Goal: Check status: Check status

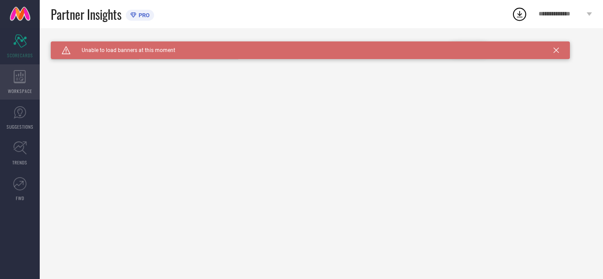
type input "All"
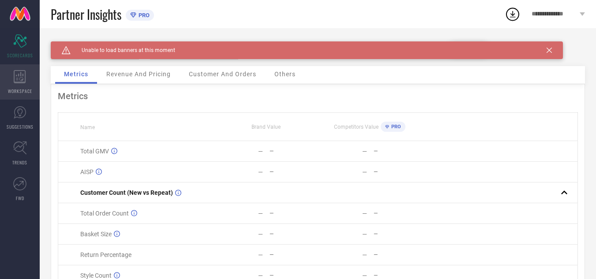
click at [30, 85] on div "WORKSPACE" at bounding box center [20, 81] width 40 height 35
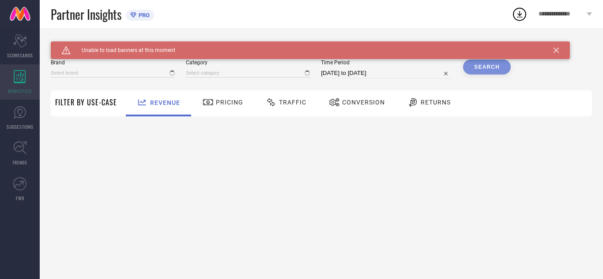
type input "[PERSON_NAME]"
type input "All"
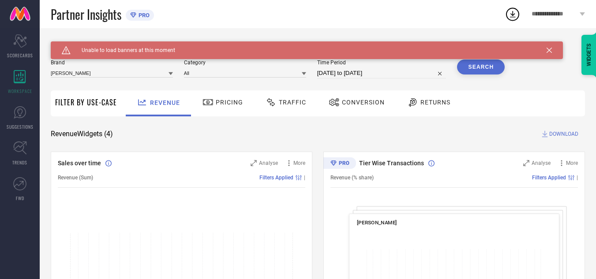
click at [388, 74] on input "[DATE] to [DATE]" at bounding box center [381, 73] width 129 height 11
select select "8"
select select "2025"
select select "9"
select select "2025"
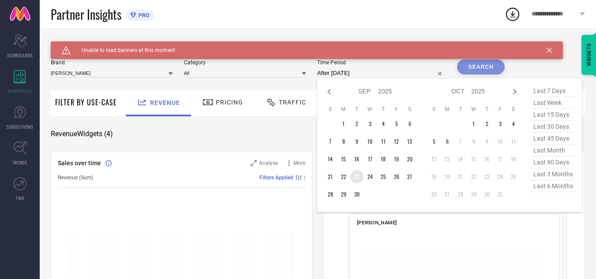
click at [359, 175] on td "23" at bounding box center [356, 176] width 13 height 13
type input "[DATE] to [DATE]"
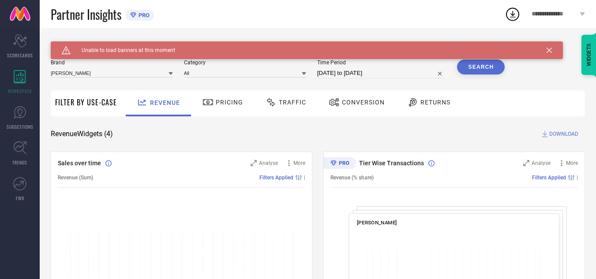
click at [476, 66] on button "Search" at bounding box center [481, 67] width 48 height 15
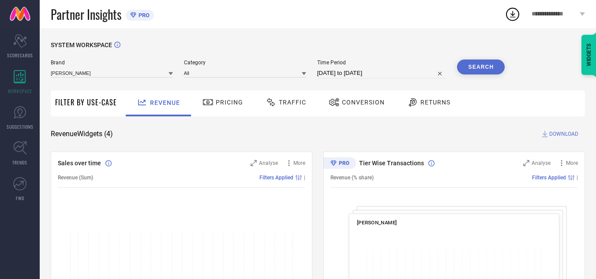
click at [295, 105] on span "Traffic" at bounding box center [292, 102] width 27 height 7
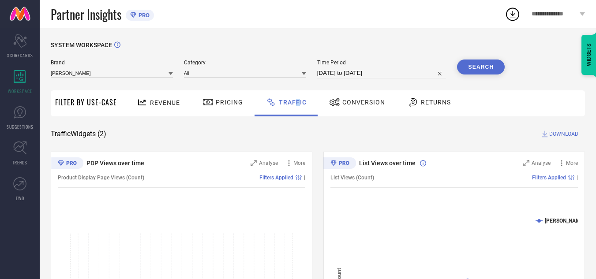
select select "8"
select select "2025"
select select "9"
select select "2025"
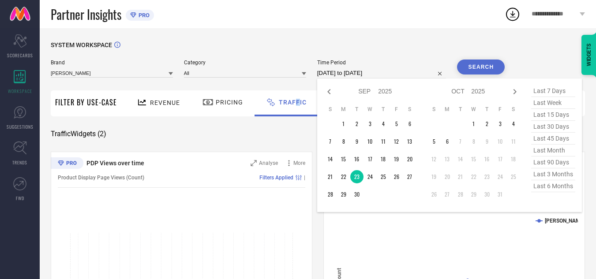
click at [396, 73] on input "[DATE] to [DATE]" at bounding box center [381, 73] width 129 height 11
click at [374, 171] on table "S M T W T F S 1 2 3 4 5 6 7 8 9 10 11 12 13 14 15 16 17 18 19 20 21 22 23 24 25…" at bounding box center [370, 154] width 93 height 104
click at [366, 177] on td "24" at bounding box center [370, 176] width 13 height 13
type input "[DATE] to [DATE]"
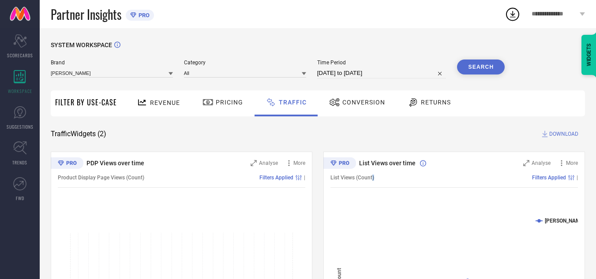
click at [373, 178] on span "List Views (Count)" at bounding box center [353, 178] width 44 height 6
click at [481, 66] on button "Search" at bounding box center [481, 67] width 48 height 15
